Goal: Navigation & Orientation: Find specific page/section

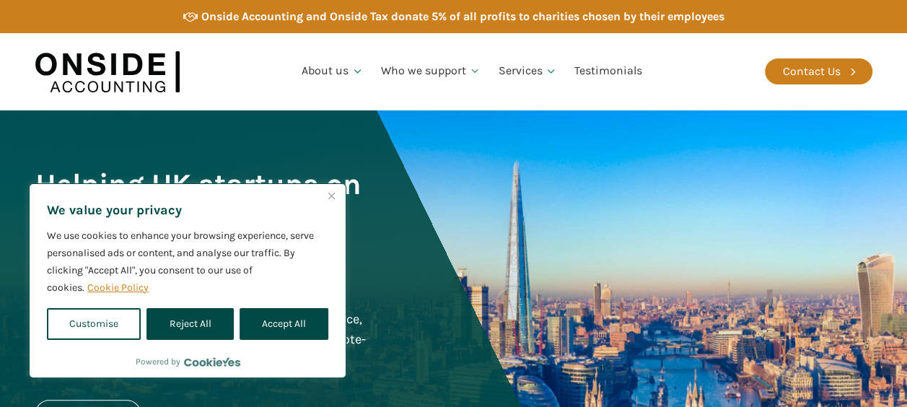
click at [330, 198] on img "Close" at bounding box center [331, 196] width 6 height 6
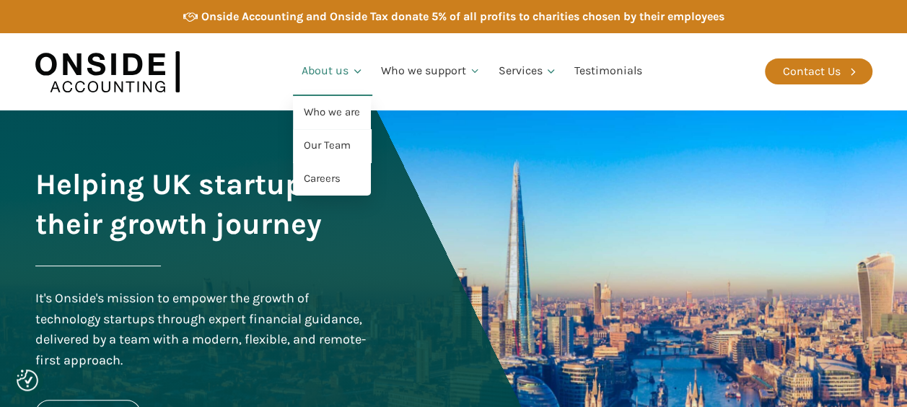
click at [336, 76] on link "About us" at bounding box center [332, 71] width 79 height 49
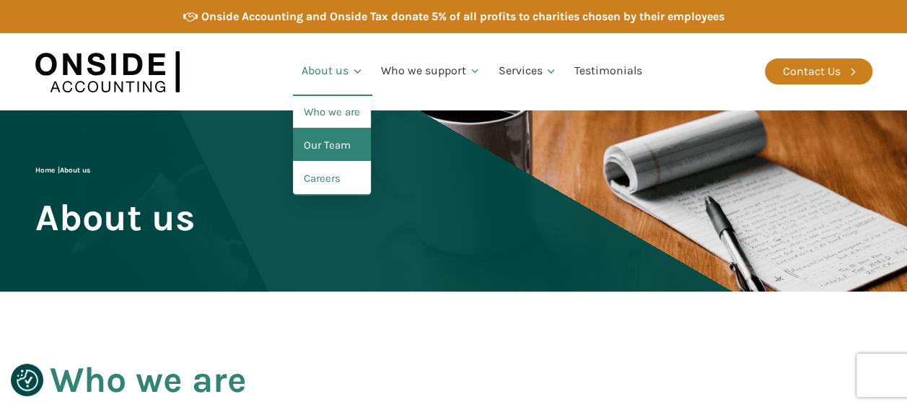
click at [343, 152] on link "Our Team" at bounding box center [332, 145] width 78 height 33
